Goal: Transaction & Acquisition: Purchase product/service

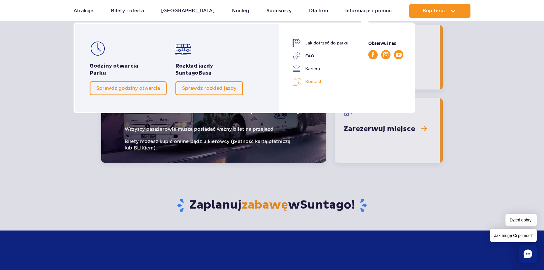
scroll to position [788, 0]
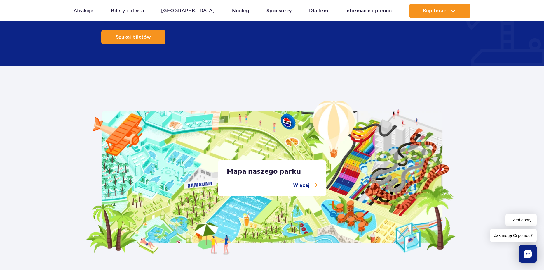
scroll to position [1007, 0]
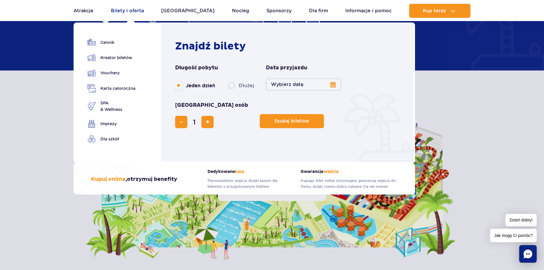
click at [135, 9] on link "Bilety i oferta" at bounding box center [127, 11] width 33 height 14
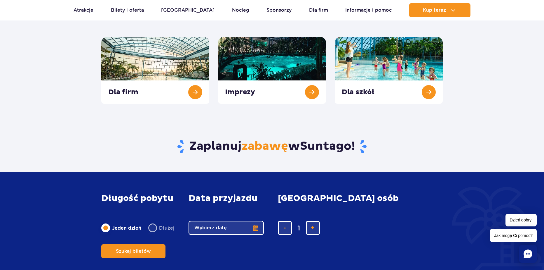
scroll to position [234, 0]
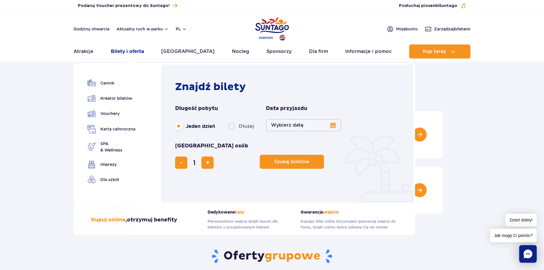
click at [135, 52] on link "Bilety i oferta" at bounding box center [127, 51] width 33 height 14
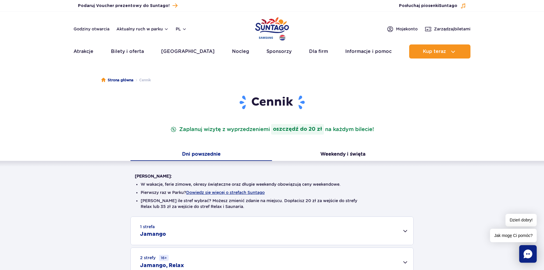
click at [333, 147] on div "Cennik Zaplanuj wizytę z wyprzedzeniem i oszczędź do 20 zł na każdym bilecie!" at bounding box center [272, 122] width 283 height 54
click at [337, 151] on button "Weekendy i święta" at bounding box center [343, 154] width 142 height 12
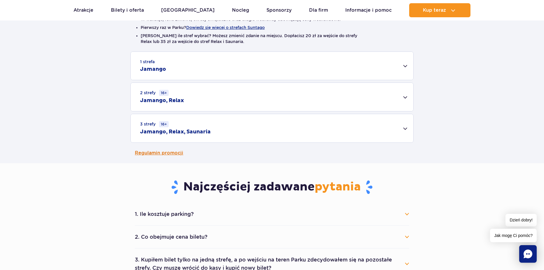
scroll to position [175, 0]
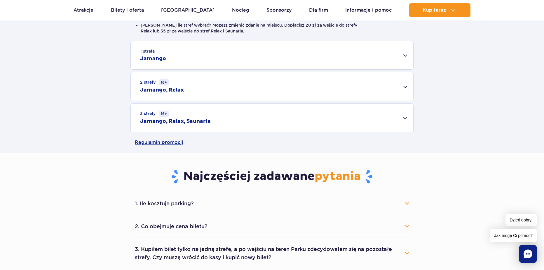
click at [201, 116] on div "3 strefy 16+ Jamango, Relax, Saunaria" at bounding box center [272, 117] width 283 height 28
